Goal: Information Seeking & Learning: Learn about a topic

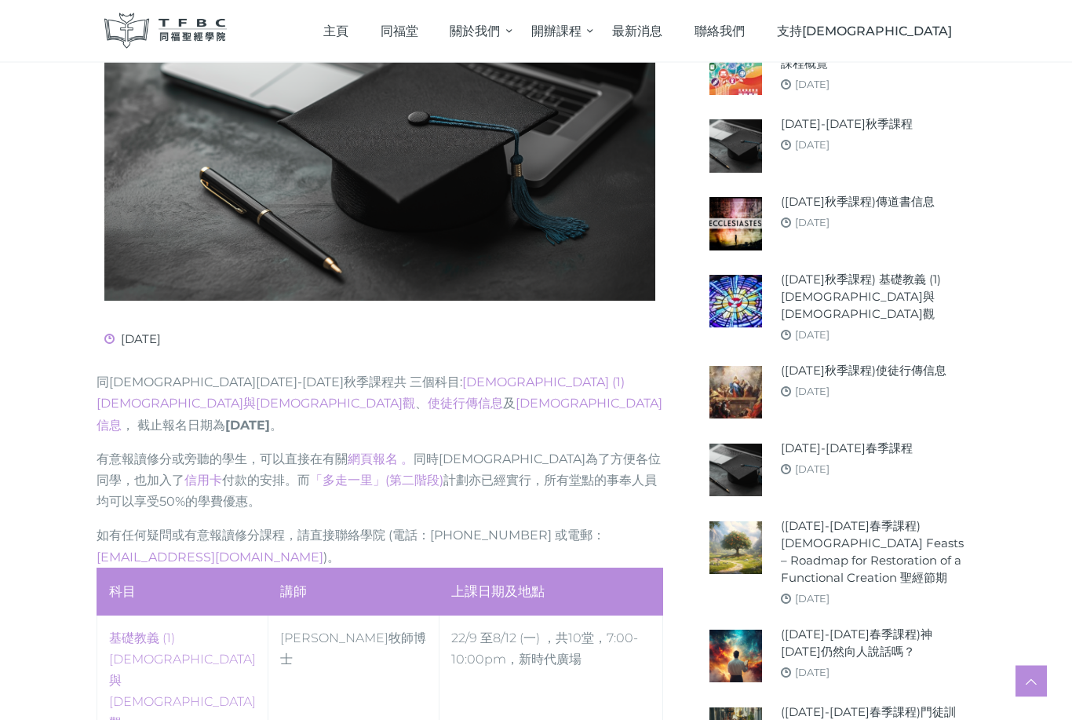
scroll to position [353, 0]
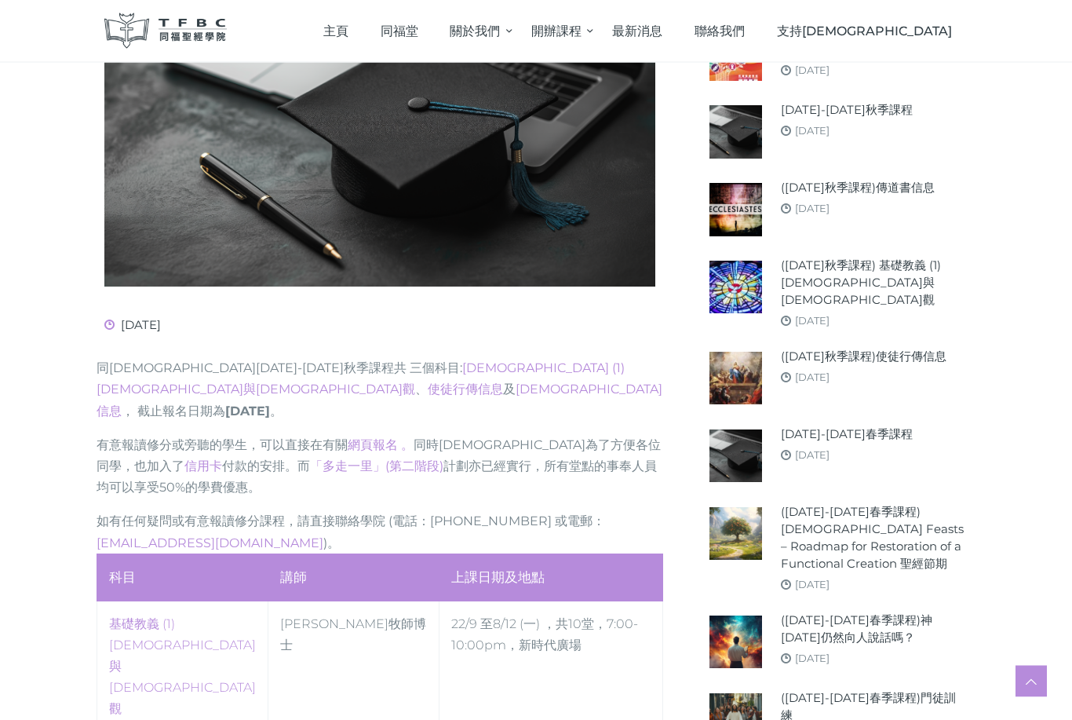
click at [855, 429] on link "2024-25年春季課程" at bounding box center [847, 434] width 132 height 17
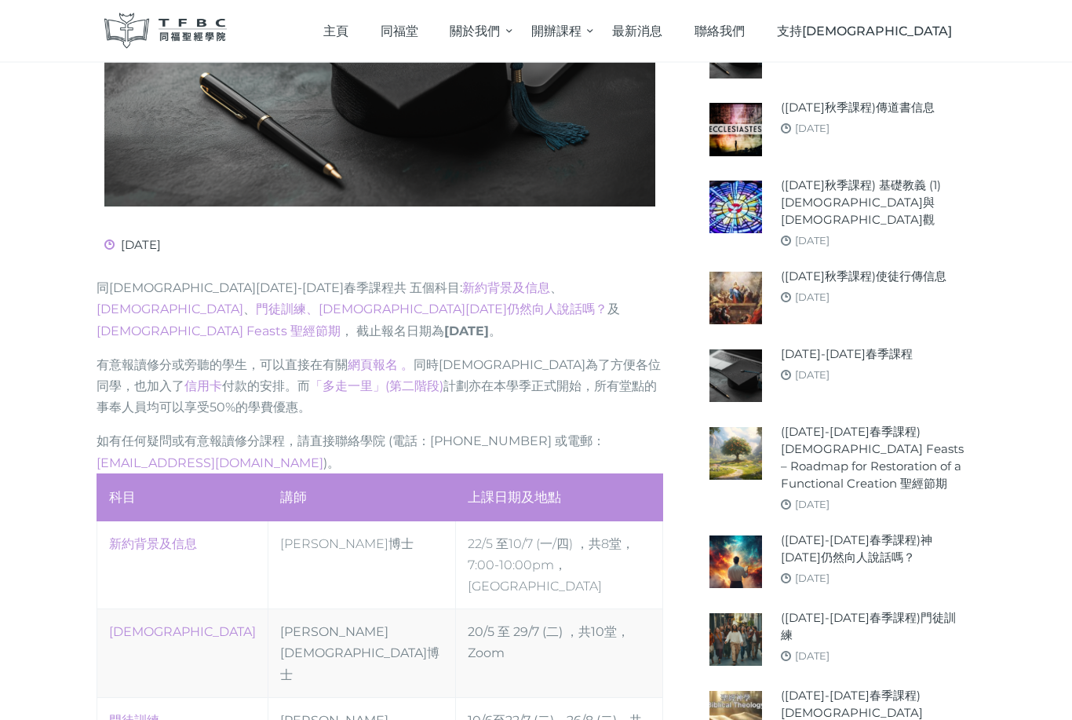
scroll to position [542, 0]
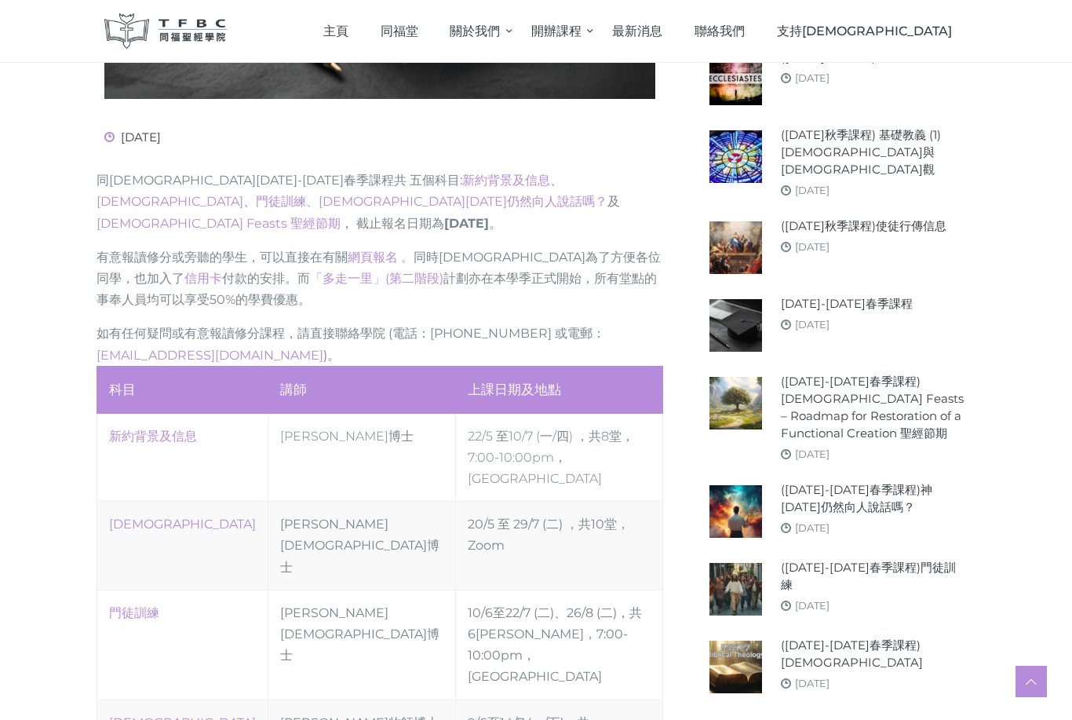
click at [689, 538] on div at bounding box center [536, 350] width 864 height 1120
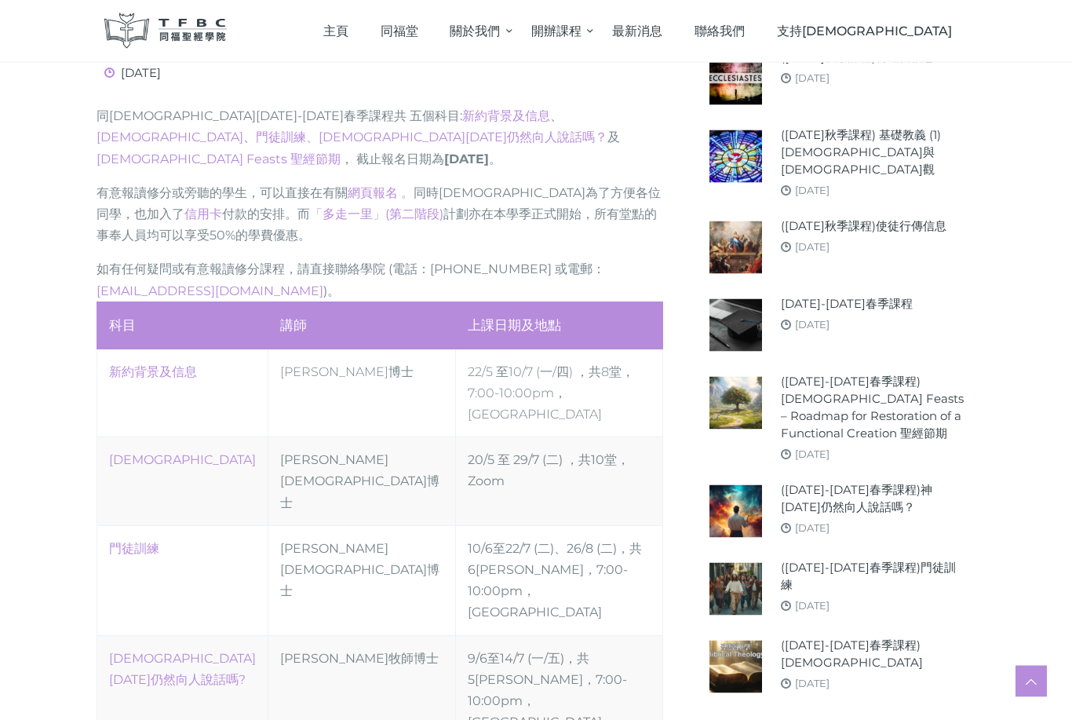
scroll to position [606, 0]
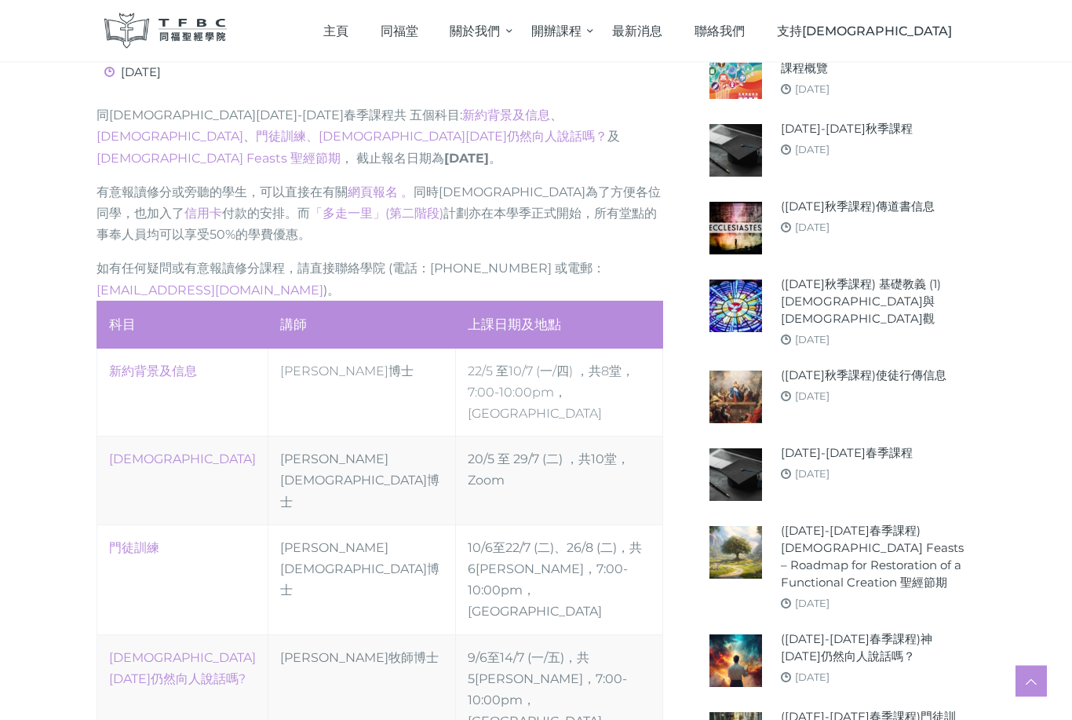
click at [891, 523] on link "([DATE]-[DATE]春季課程) [DEMOGRAPHIC_DATA] Feasts – Roadmap for Restoration of a Fu…" at bounding box center [874, 557] width 187 height 69
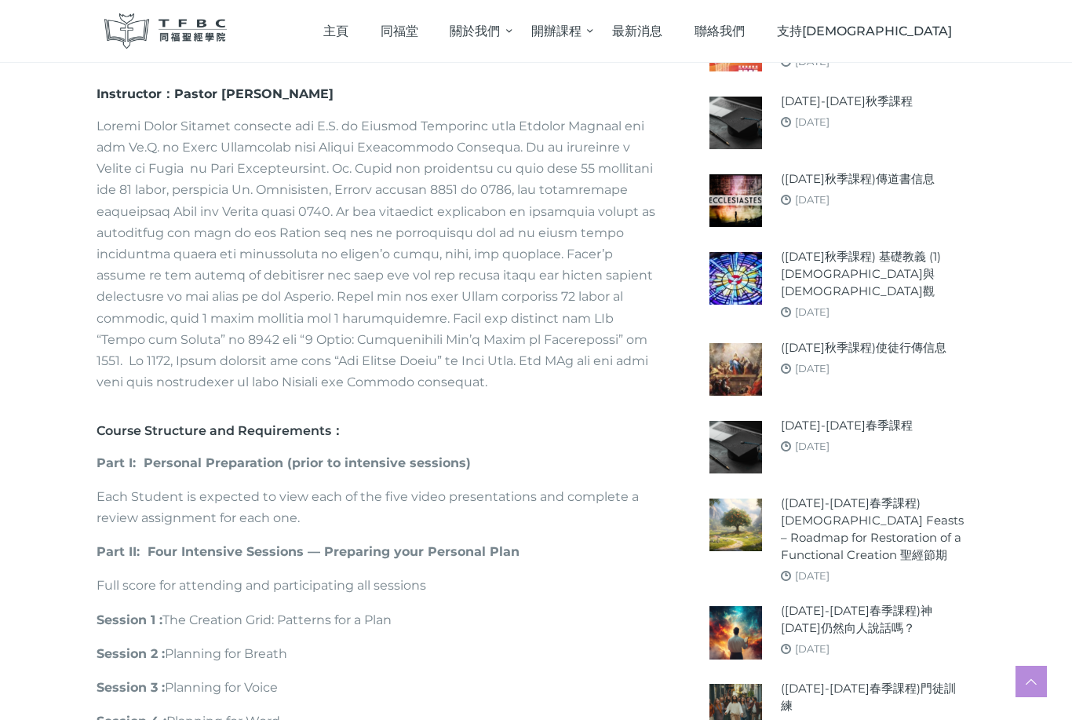
scroll to position [1070, 0]
click at [868, 340] on link "([DATE]秋季課程)使徒行傳信息" at bounding box center [864, 348] width 166 height 17
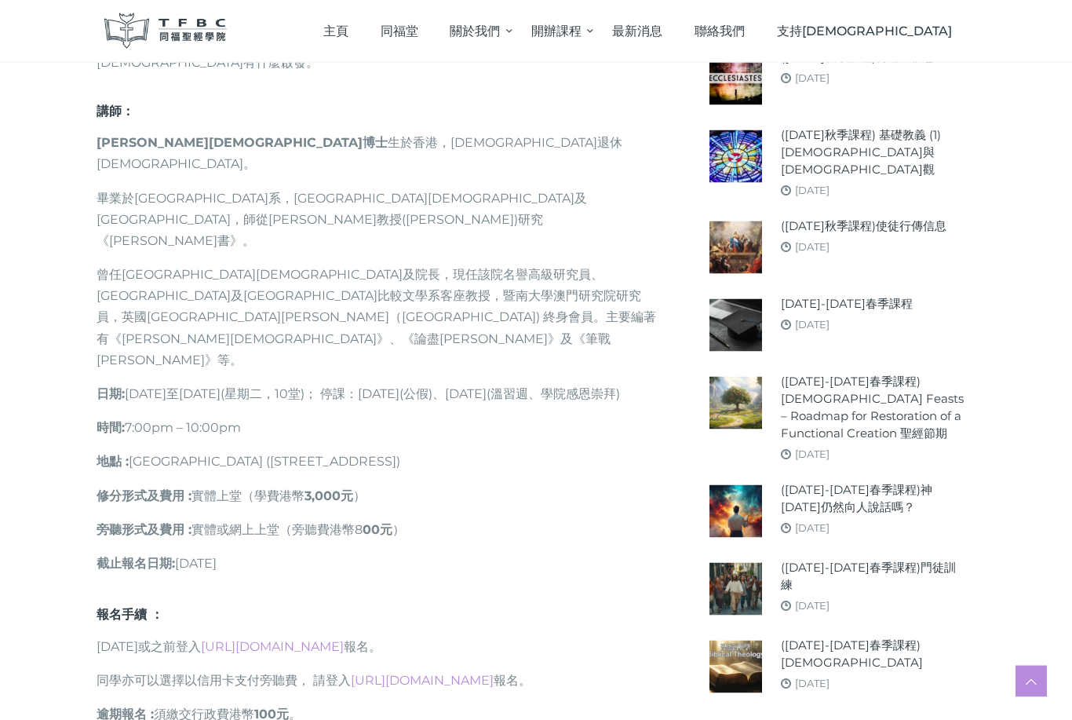
scroll to position [982, 0]
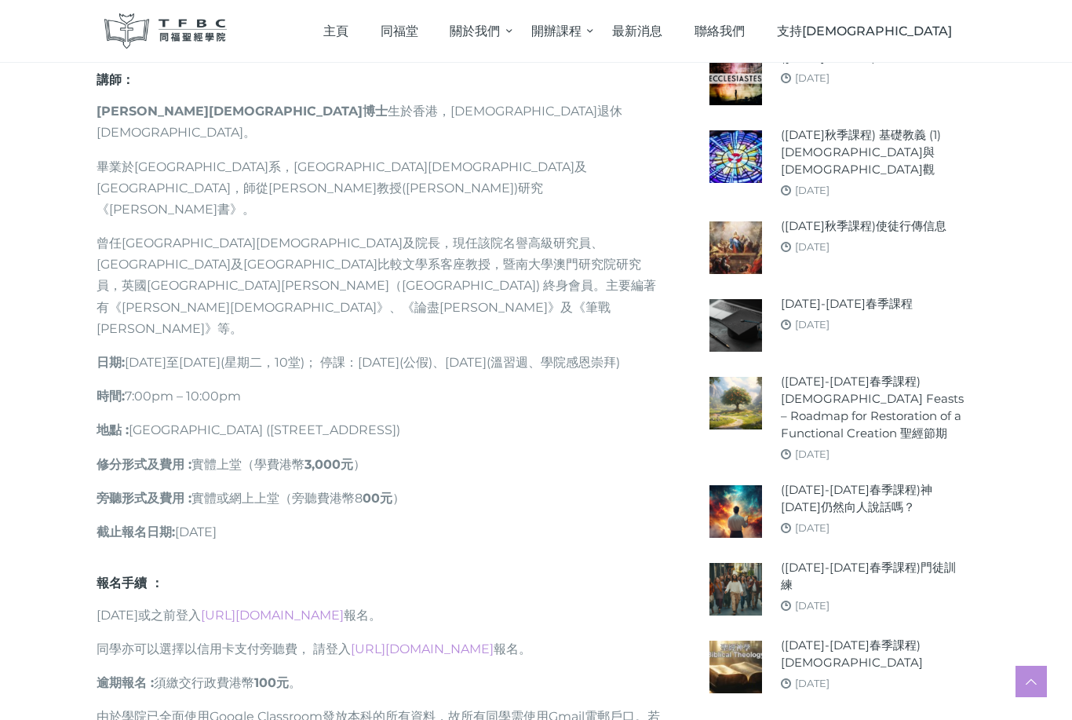
click at [853, 594] on link "([DATE]-[DATE]春季課程)門徒訓練" at bounding box center [874, 576] width 187 height 35
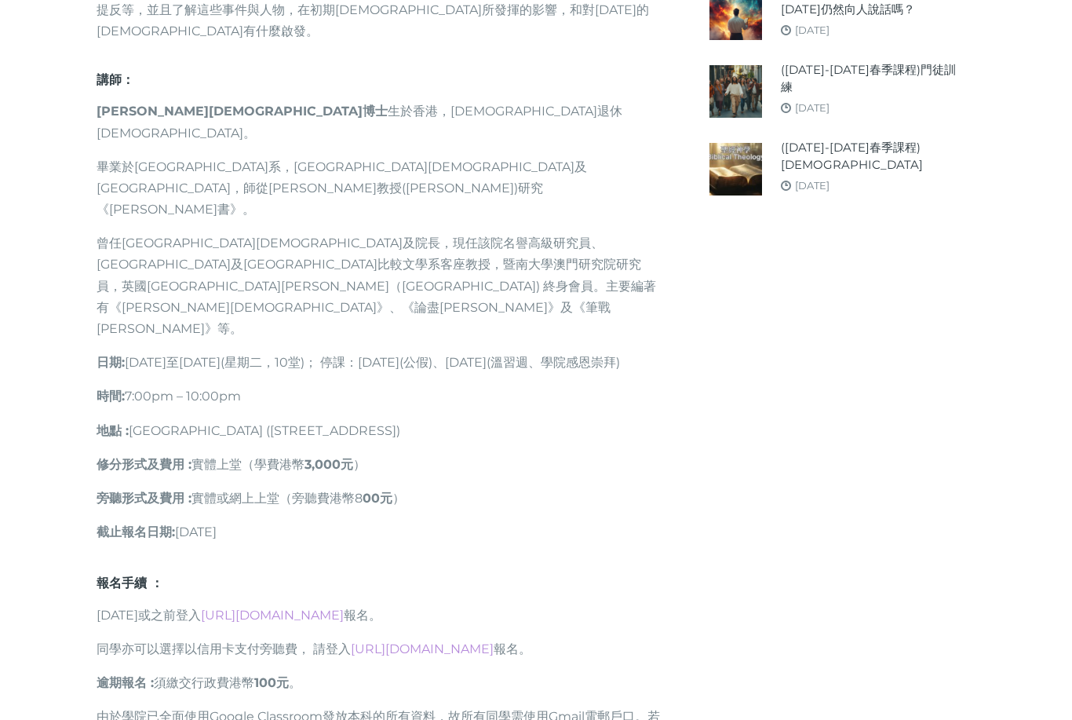
scroll to position [1032, 0]
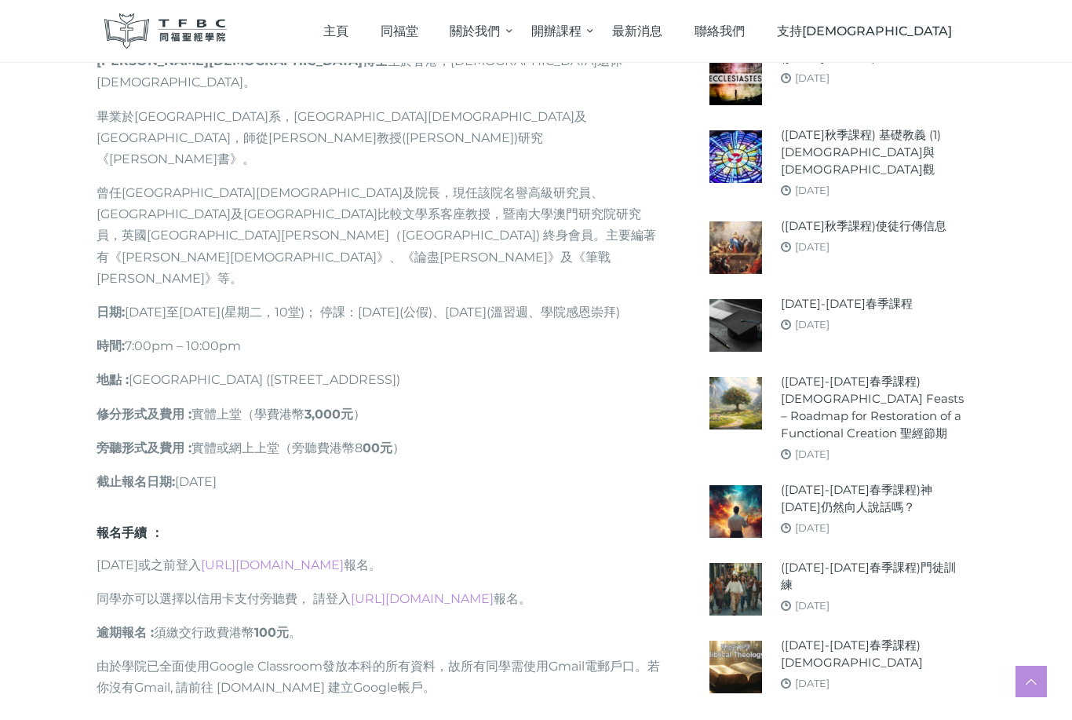
click at [853, 652] on link "([DATE]-[DATE]春季課程)[DEMOGRAPHIC_DATA]" at bounding box center [874, 654] width 187 height 35
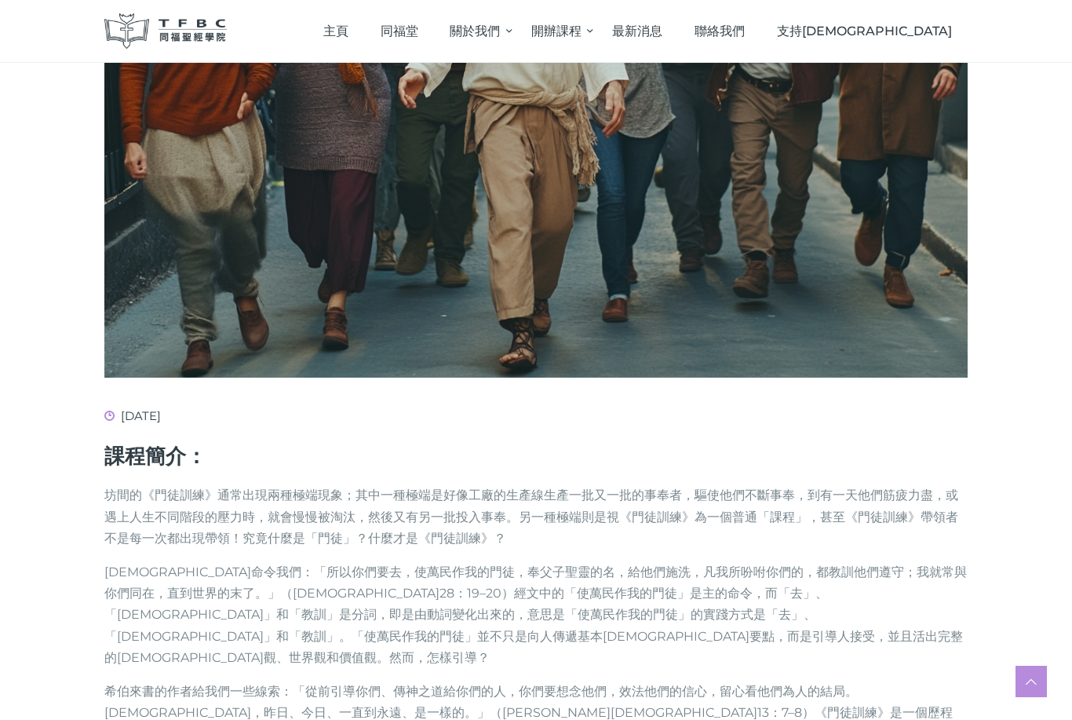
scroll to position [417, 0]
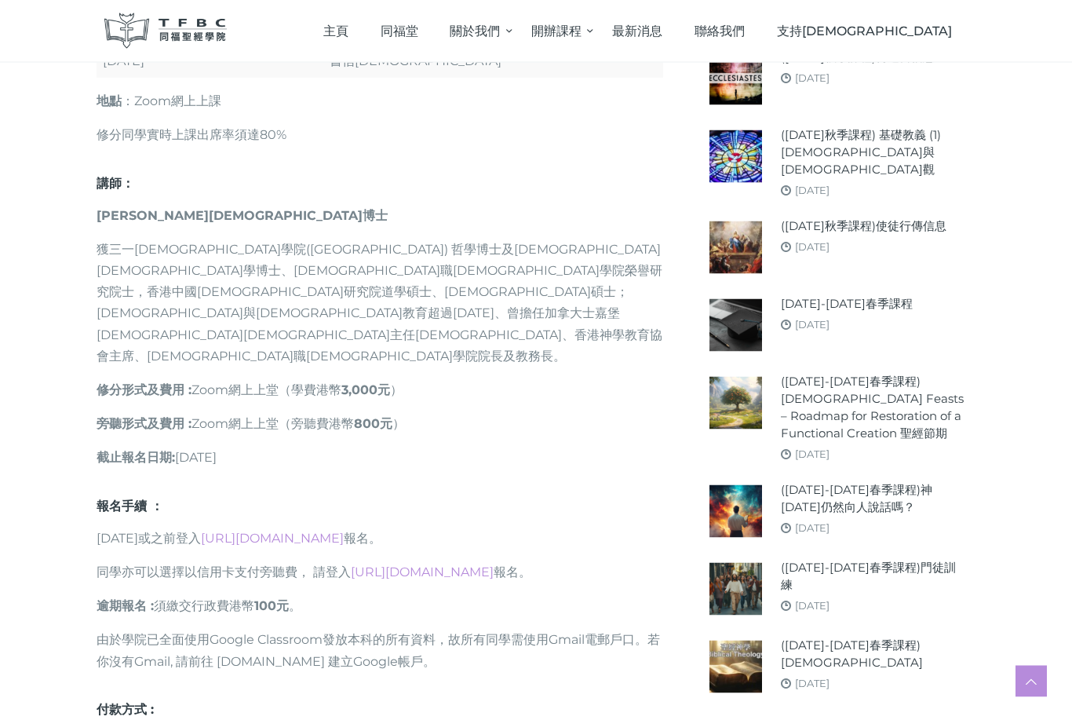
scroll to position [1216, 0]
click at [830, 331] on link "[DATE]" at bounding box center [812, 324] width 35 height 13
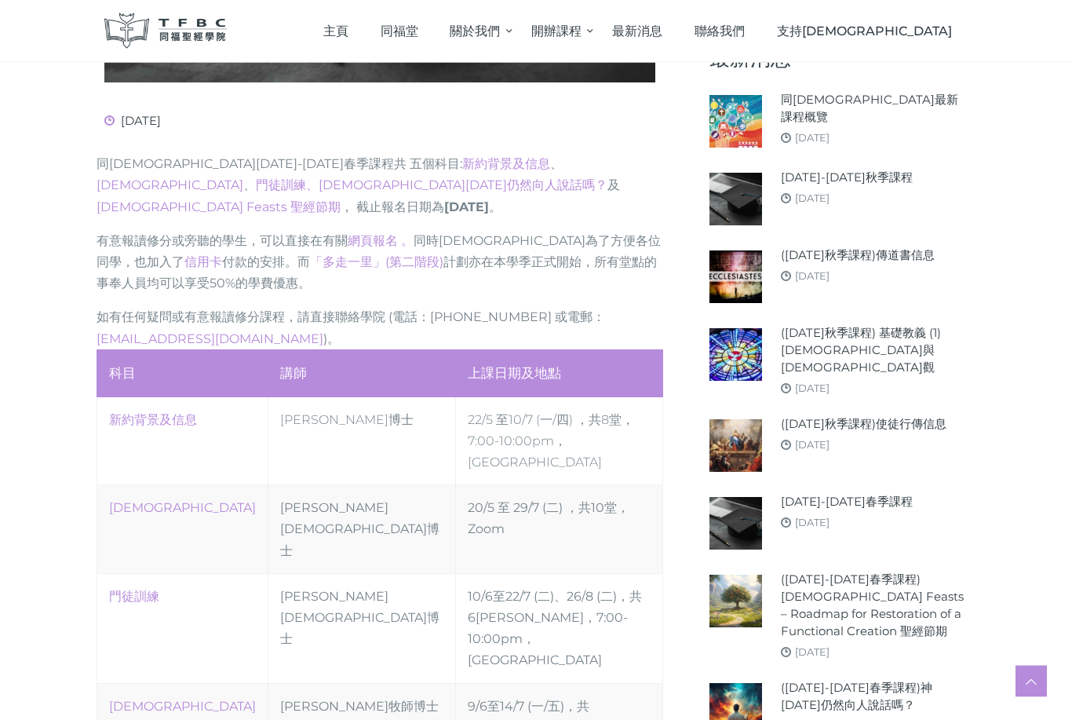
scroll to position [561, 0]
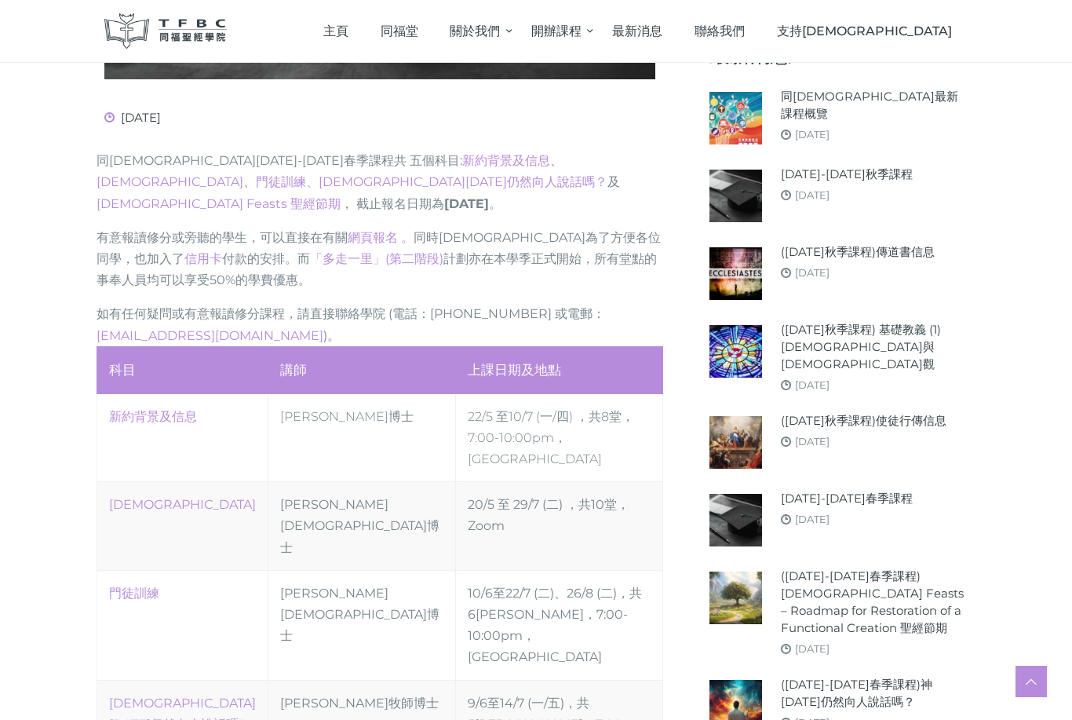
click at [133, 586] on link "門徒訓練" at bounding box center [134, 593] width 50 height 15
